Goal: Check status: Check status

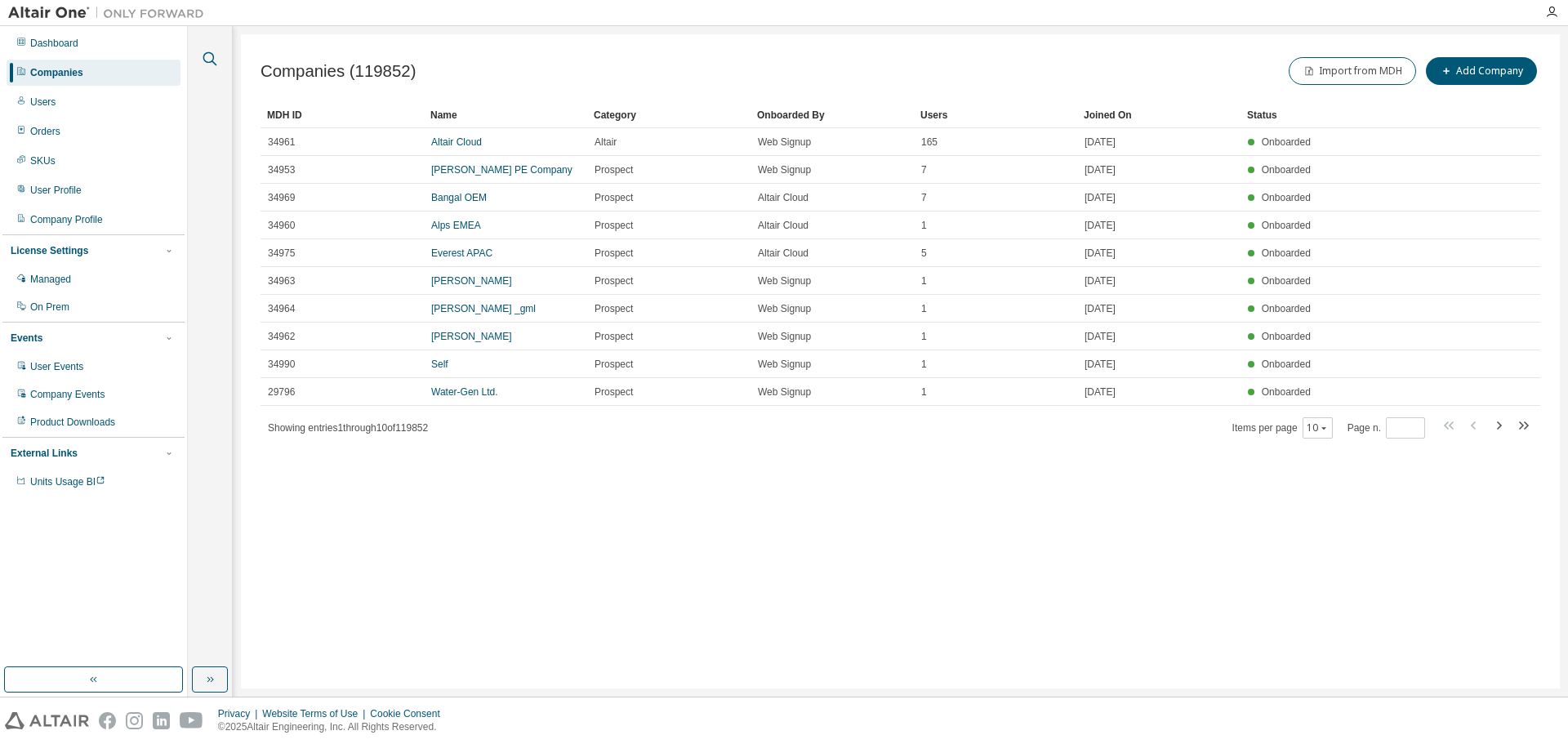
click at [199, 61] on button "button" at bounding box center [210, 59] width 22 height 22
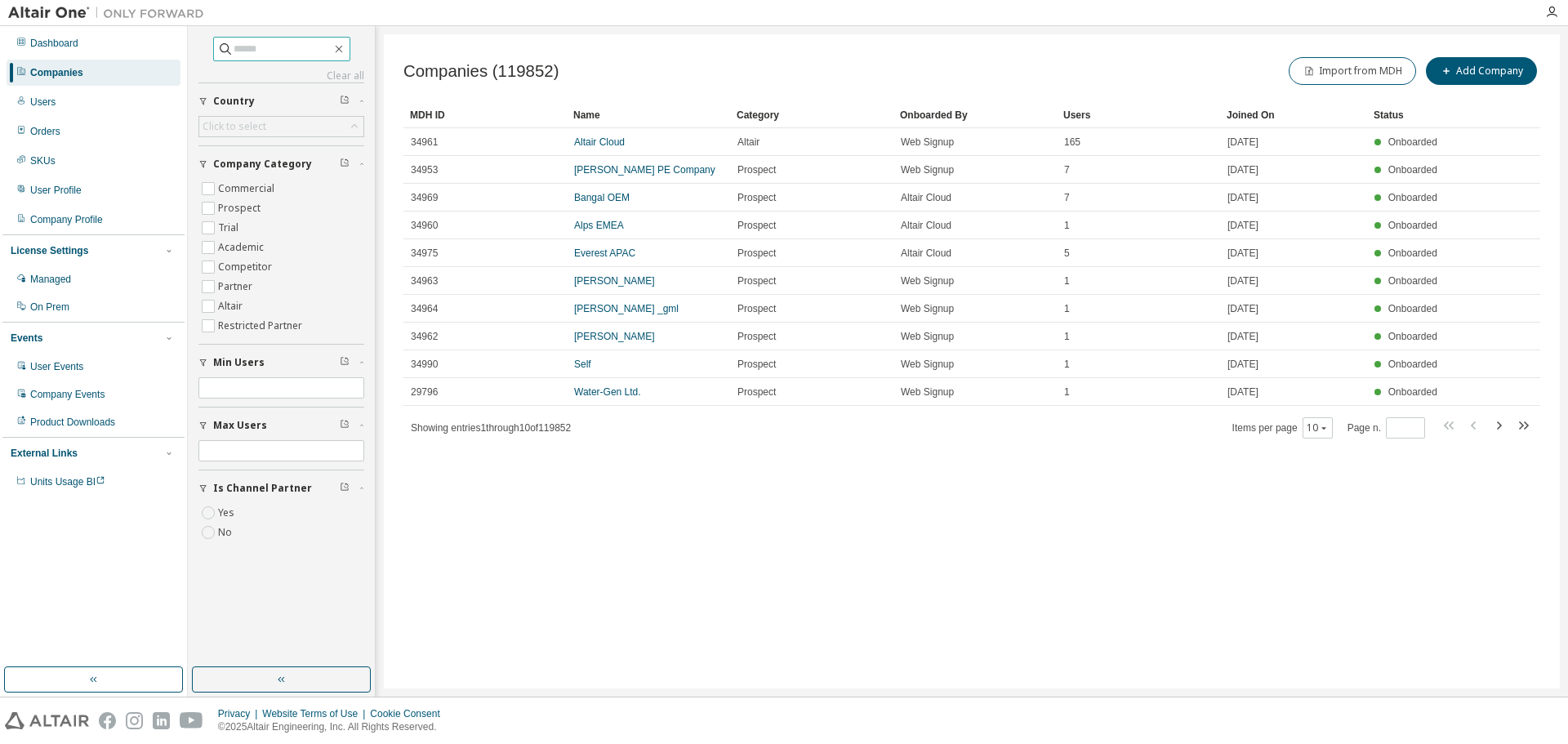
click at [256, 46] on input "text" at bounding box center [282, 49] width 98 height 16
type input "**********"
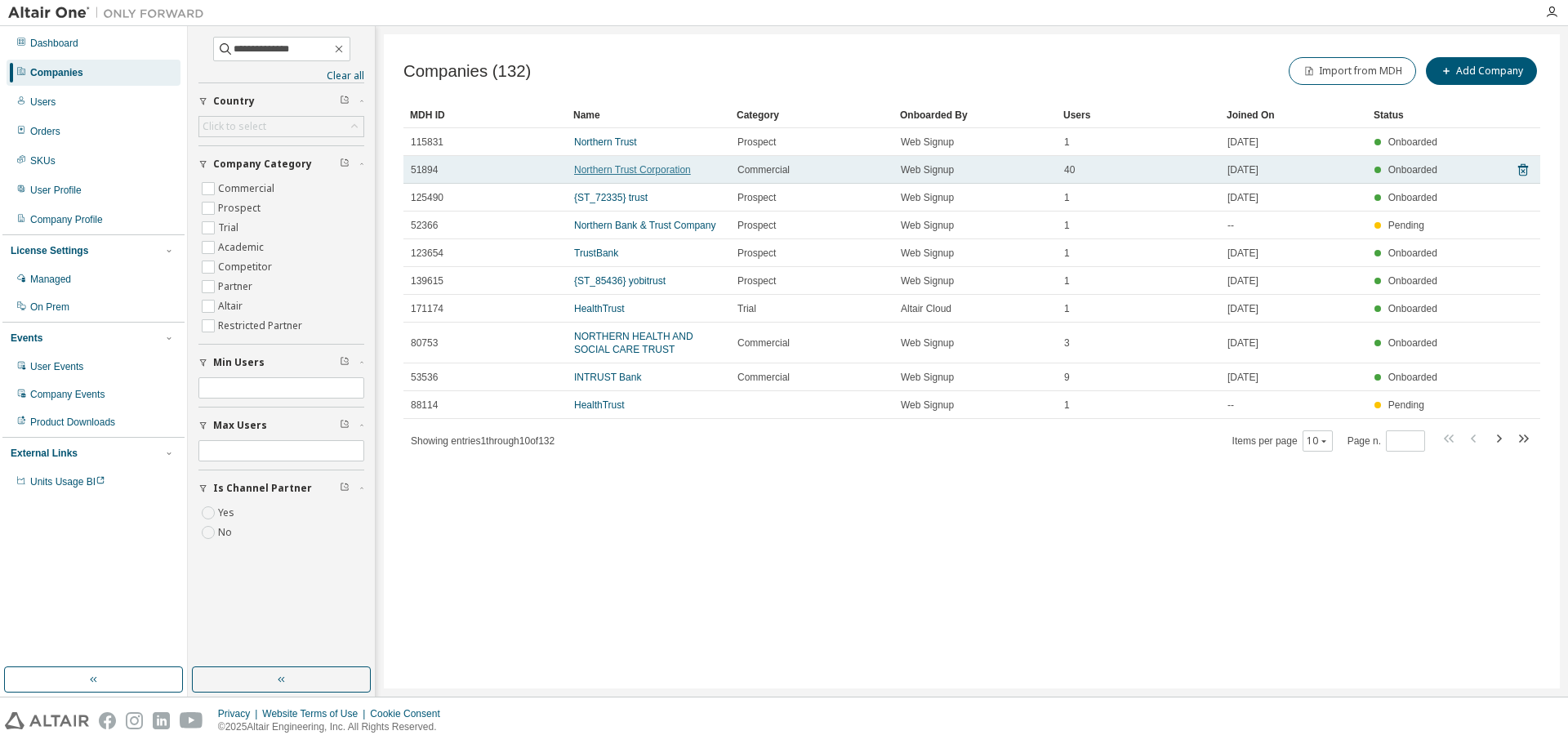
click at [608, 166] on link "Northern Trust Corporation" at bounding box center [632, 169] width 117 height 11
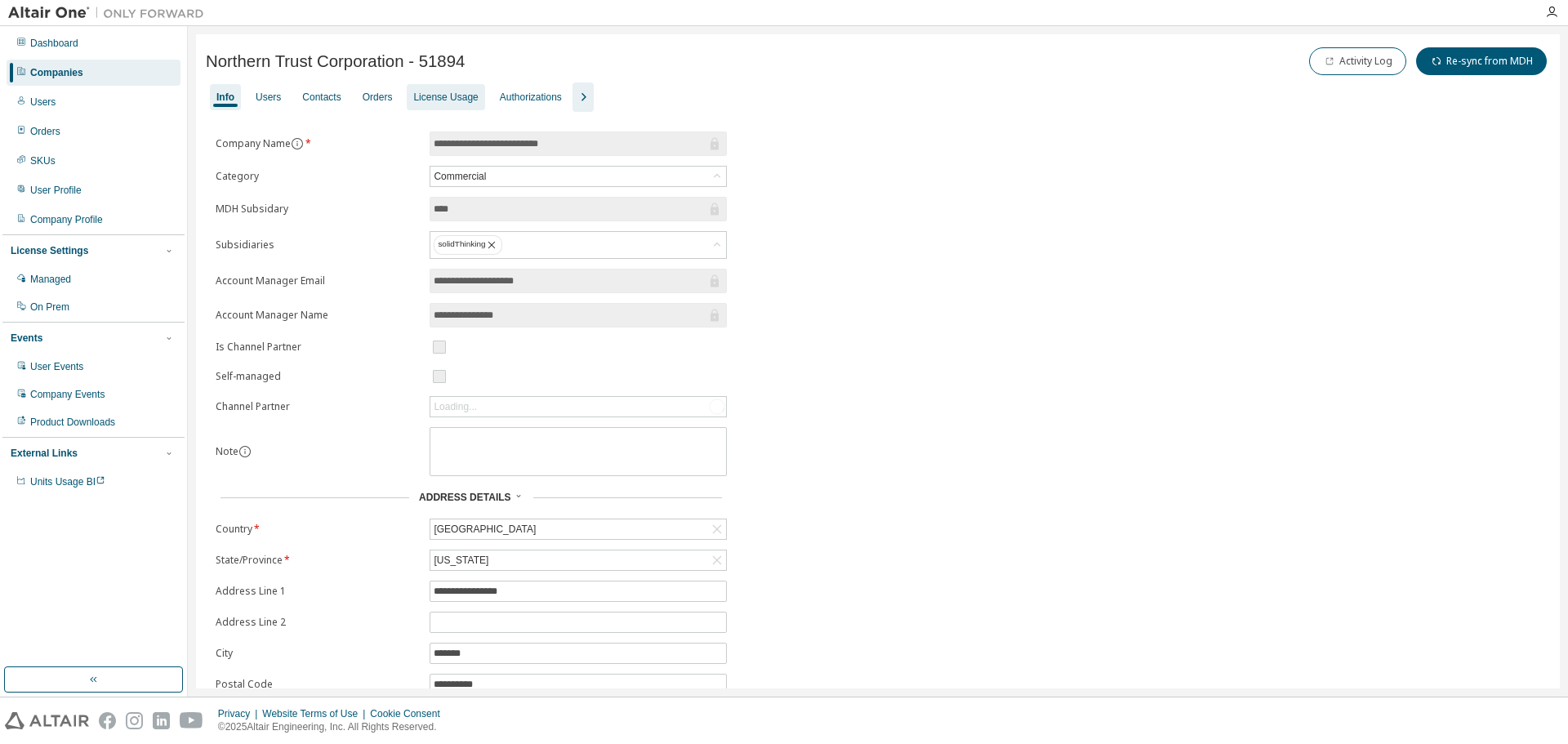
click at [450, 95] on div "License Usage" at bounding box center [445, 97] width 64 height 13
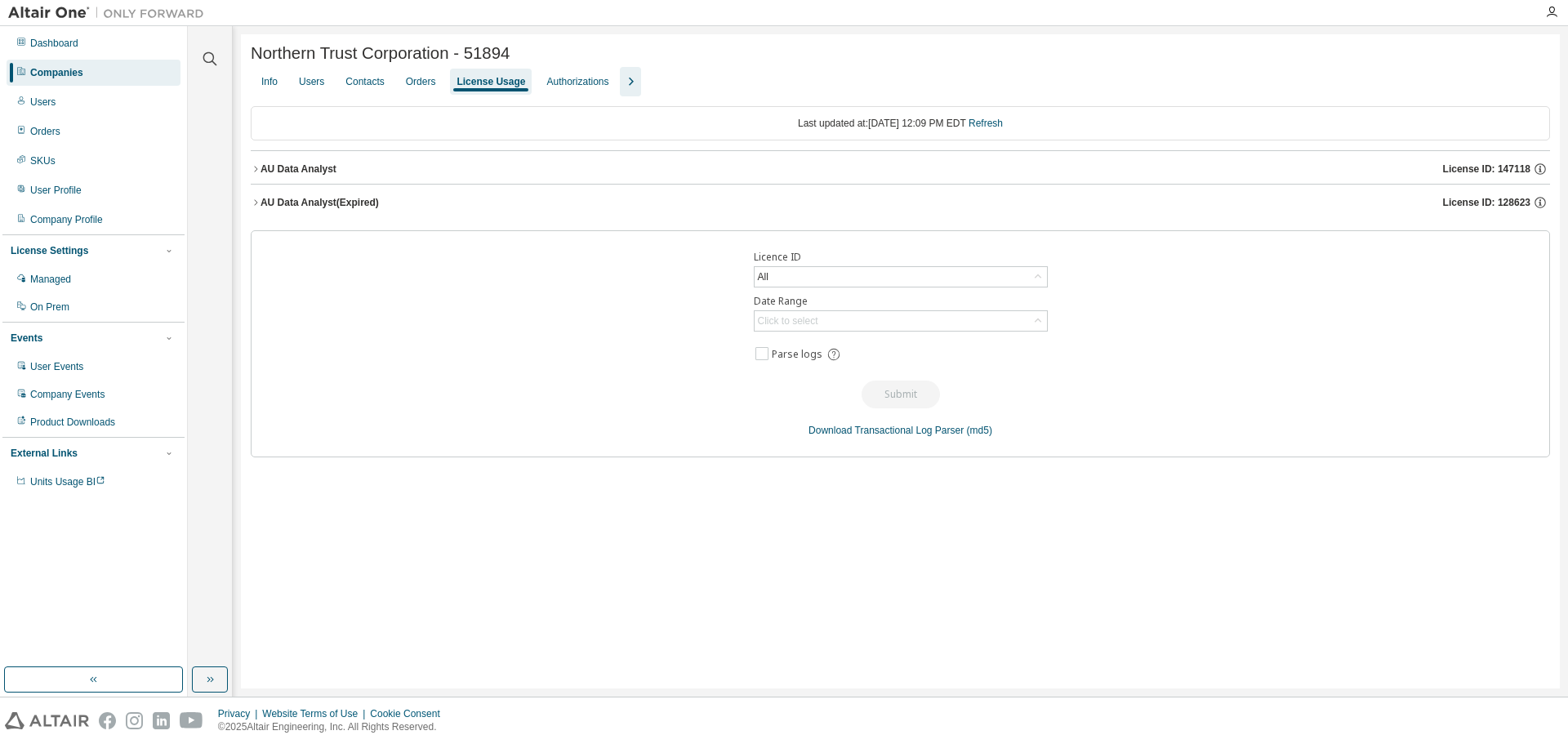
click at [614, 169] on div "AU Data Analyst License ID: 147118" at bounding box center [905, 169] width 1289 height 15
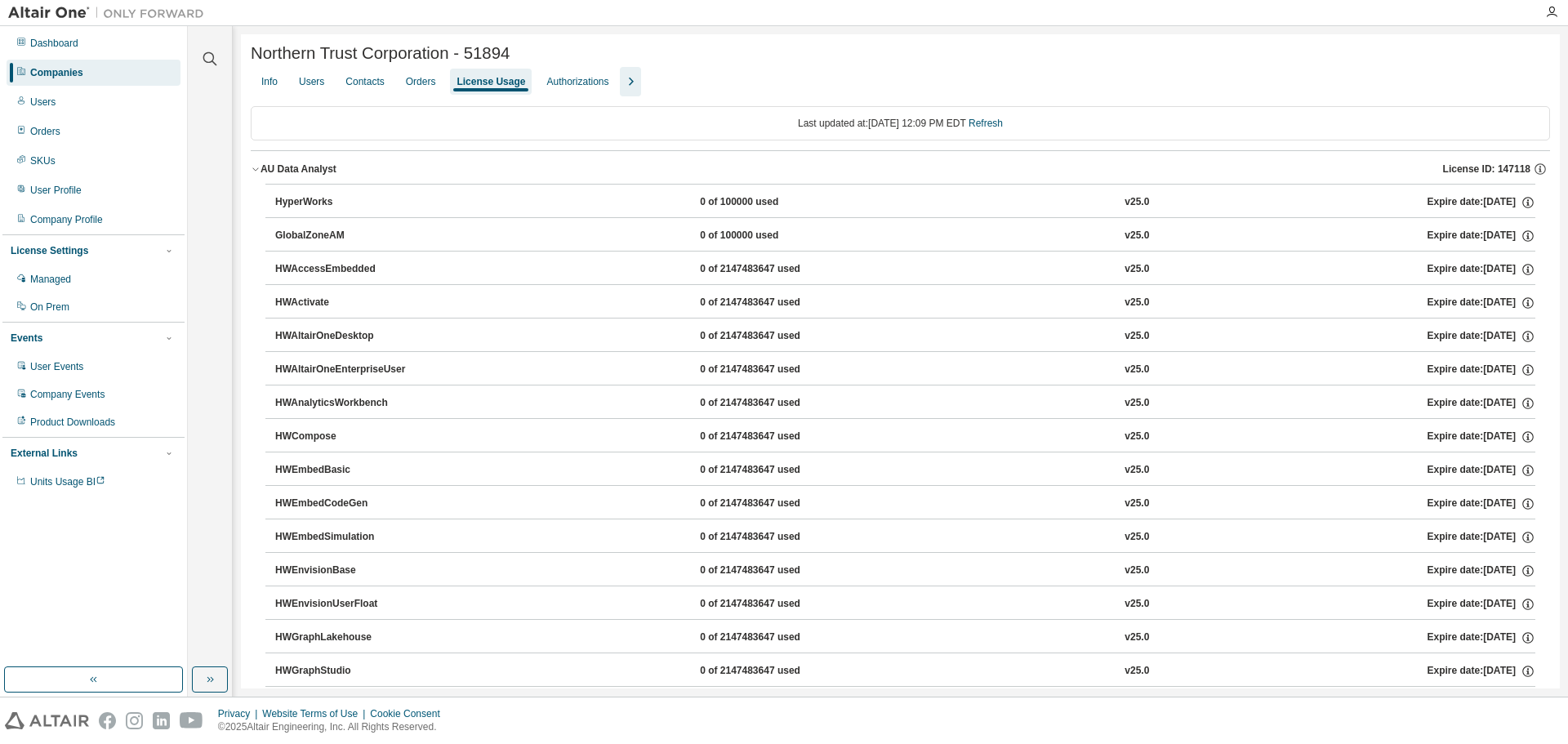
click at [614, 169] on div "AU Data Analyst License ID: 147118" at bounding box center [905, 169] width 1289 height 15
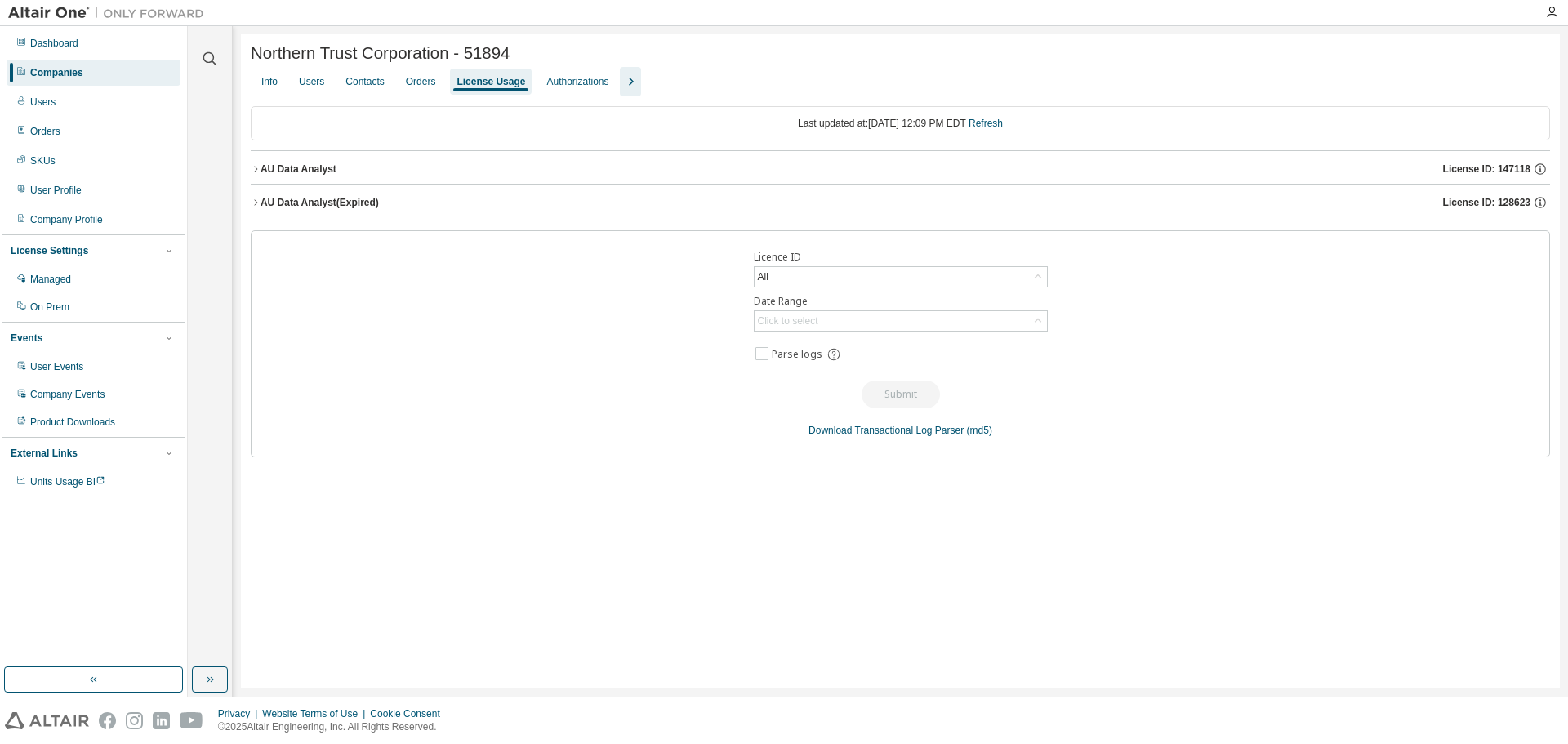
click at [609, 198] on div "AU Data Analyst (Expired) License ID: 128623" at bounding box center [905, 202] width 1289 height 15
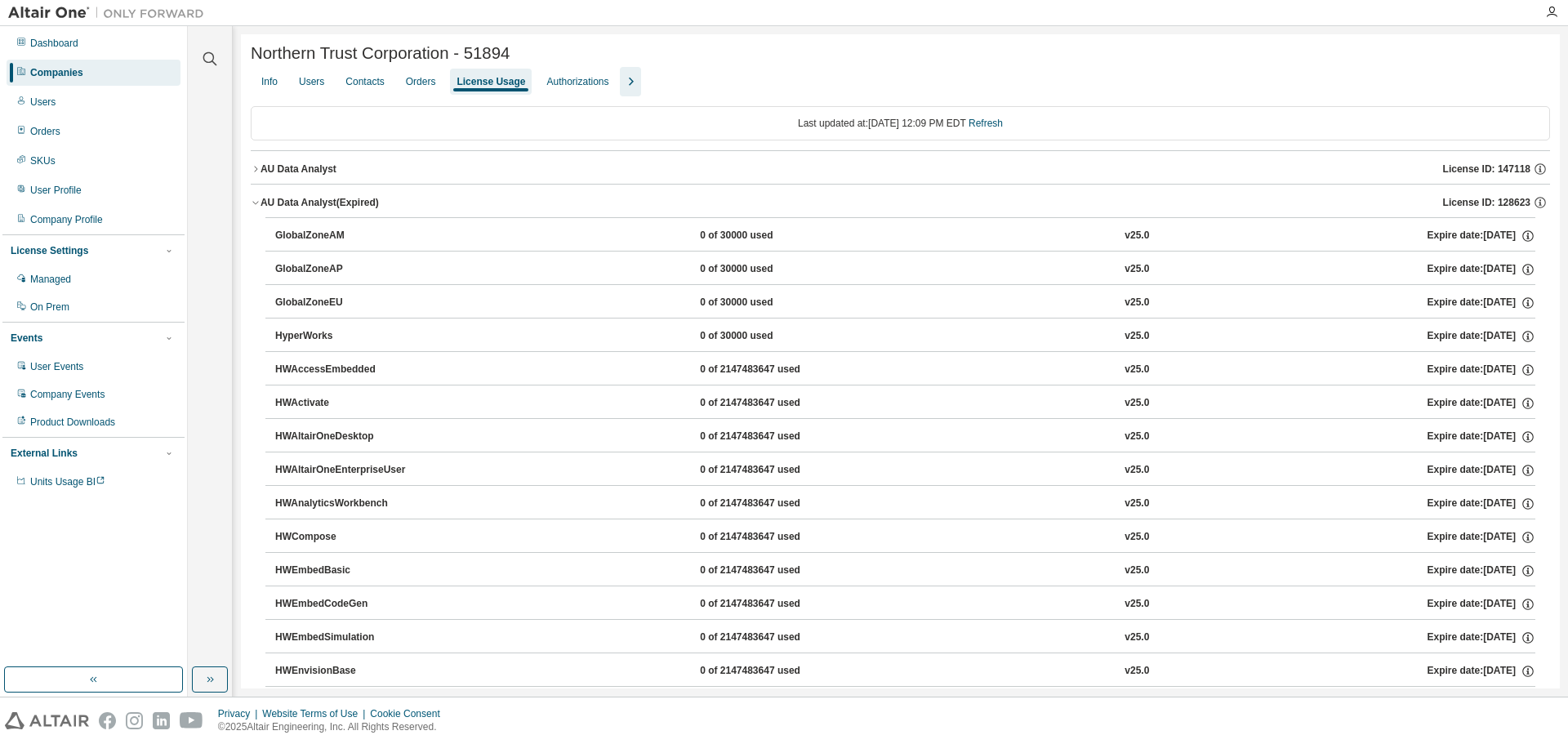
click at [609, 198] on div "AU Data Analyst (Expired) License ID: 128623" at bounding box center [905, 202] width 1289 height 15
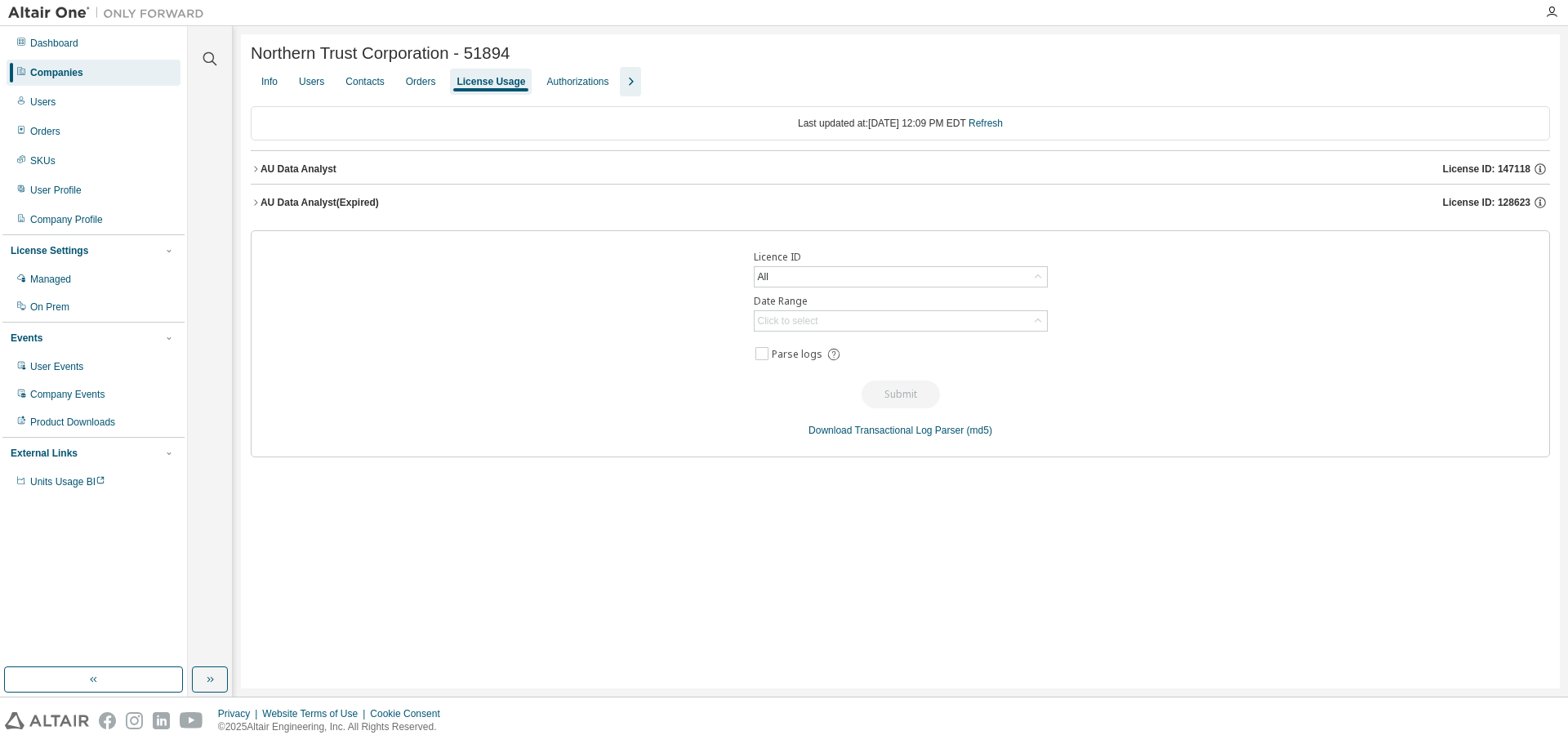
click at [608, 165] on div "AU Data Analyst License ID: 147118" at bounding box center [905, 169] width 1289 height 15
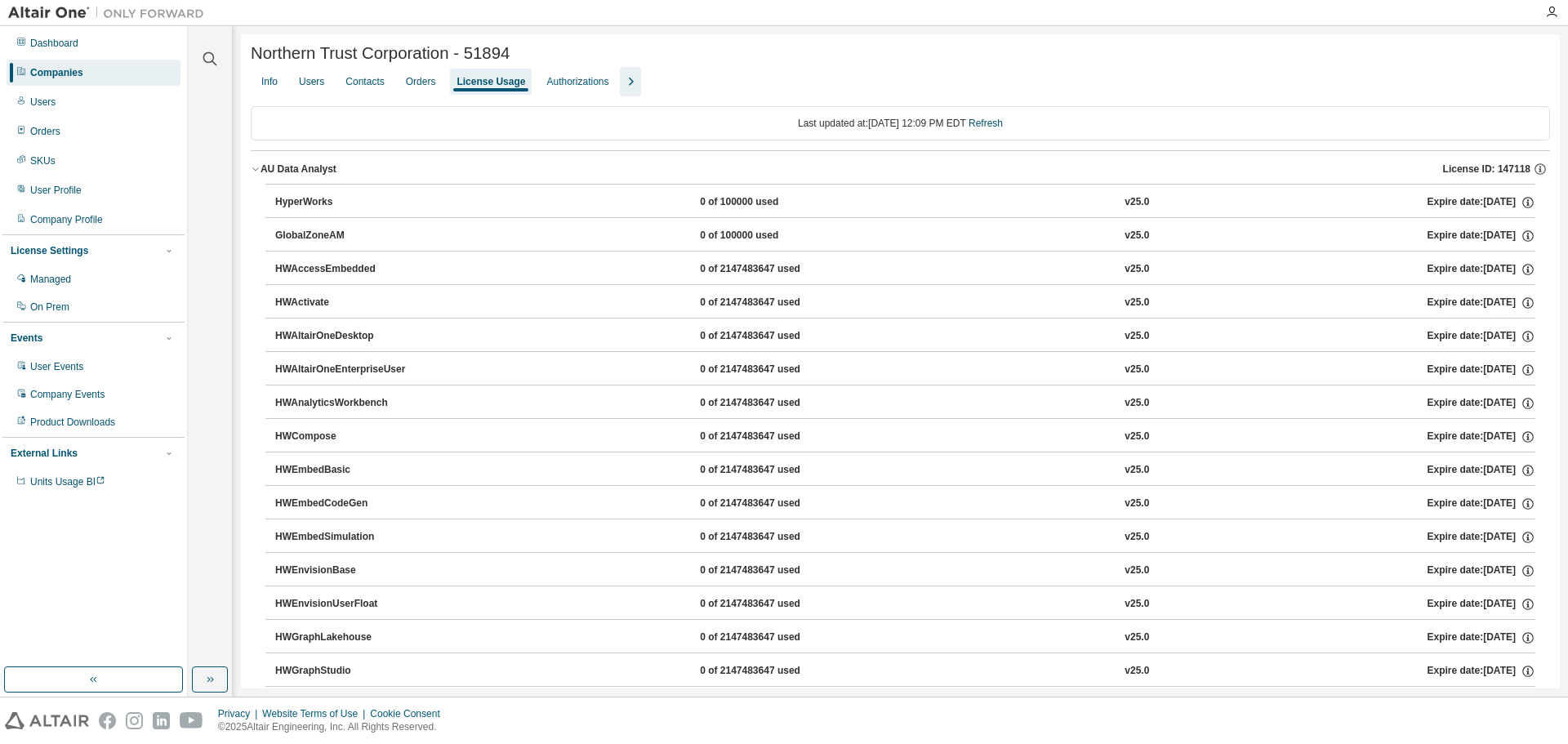
click at [608, 165] on div "AU Data Analyst License ID: 147118" at bounding box center [905, 169] width 1289 height 15
